Goal: Task Accomplishment & Management: Manage account settings

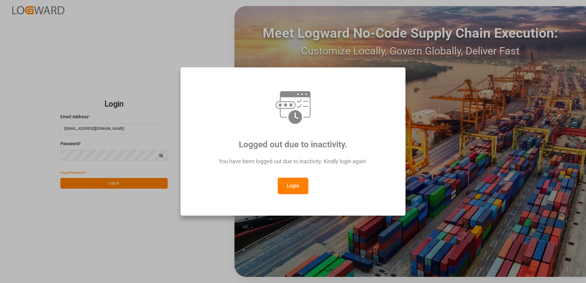
drag, startPoint x: 295, startPoint y: 187, endPoint x: 181, endPoint y: 200, distance: 114.7
click at [295, 187] on button "Login" at bounding box center [293, 186] width 31 height 17
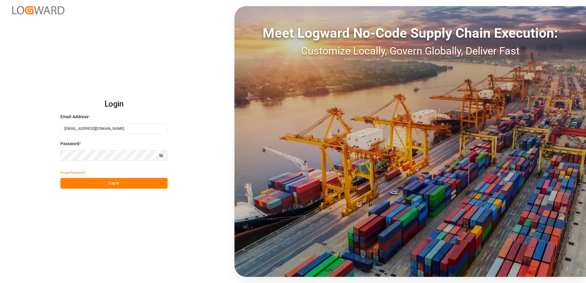
click at [101, 184] on button "Log In" at bounding box center [113, 183] width 107 height 11
